Goal: Information Seeking & Learning: Learn about a topic

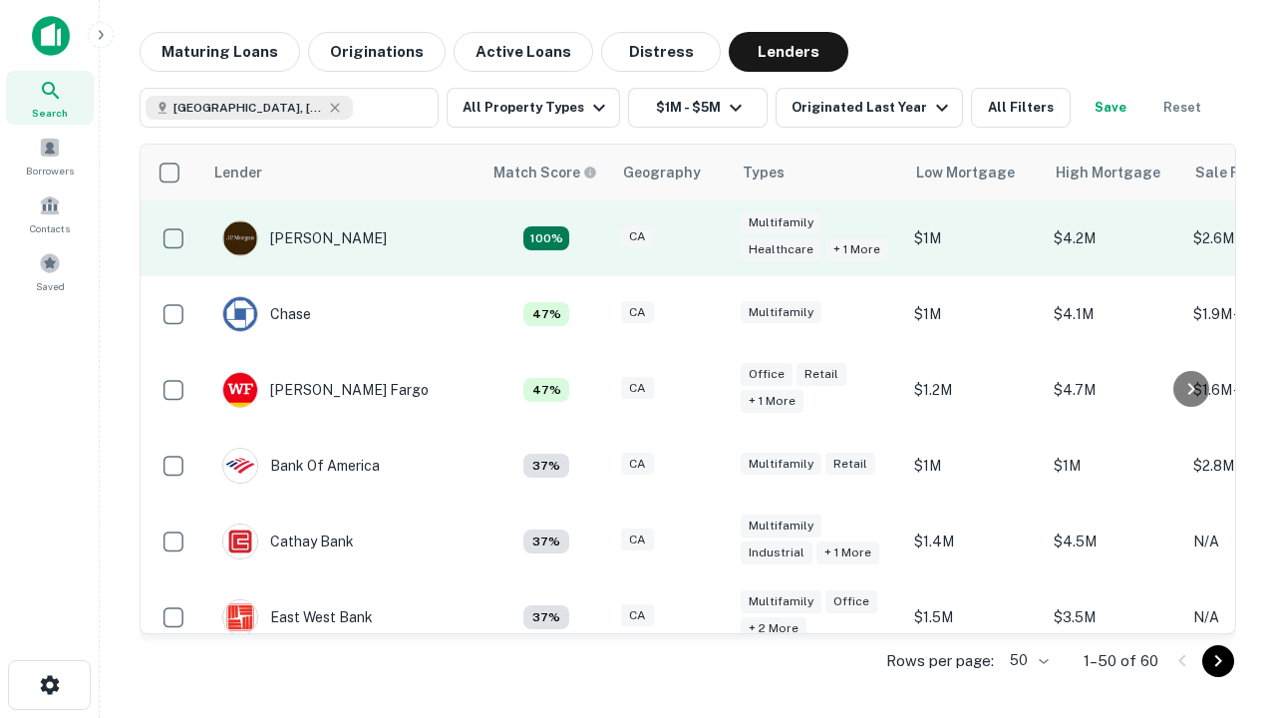
click at [708, 238] on div "CA" at bounding box center [671, 238] width 100 height 27
